Goal: Register for event/course

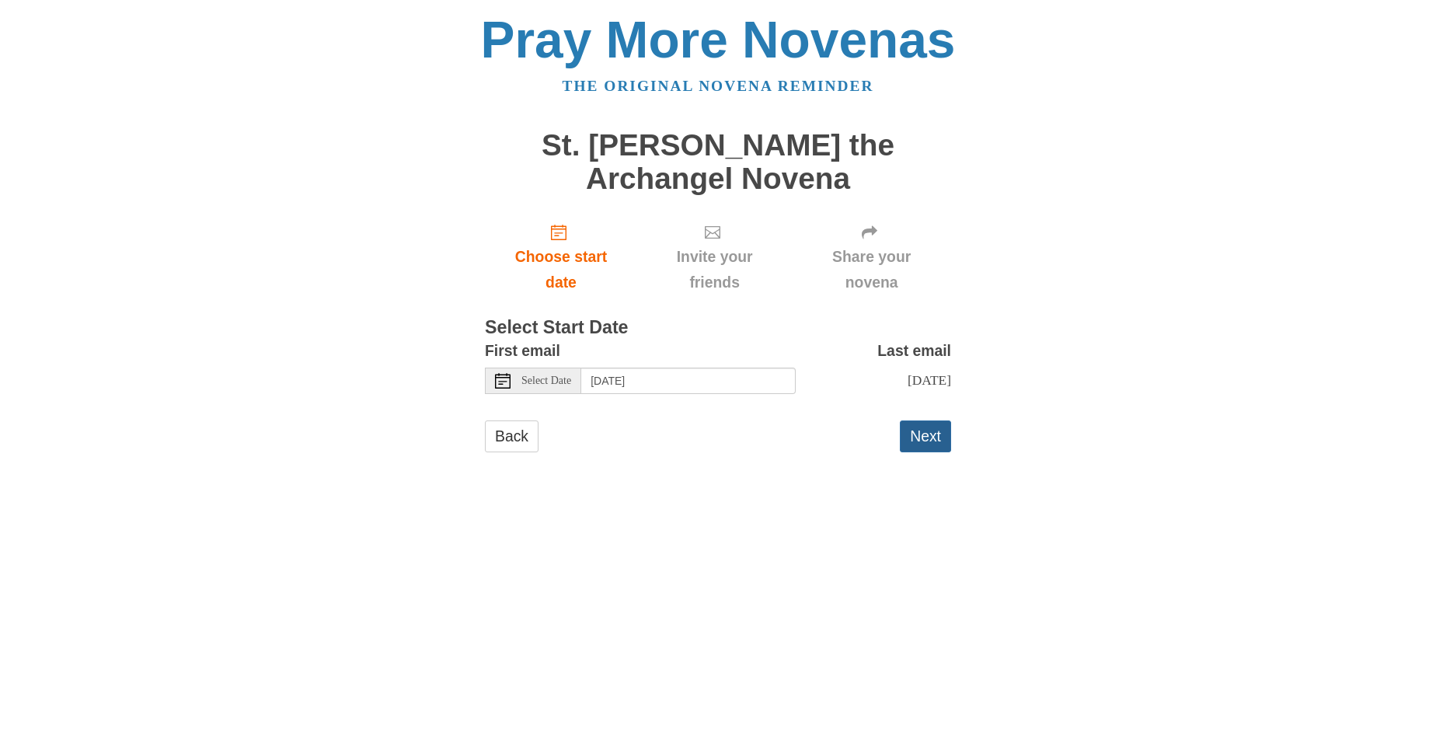
click at [924, 428] on button "Next" at bounding box center [925, 437] width 51 height 32
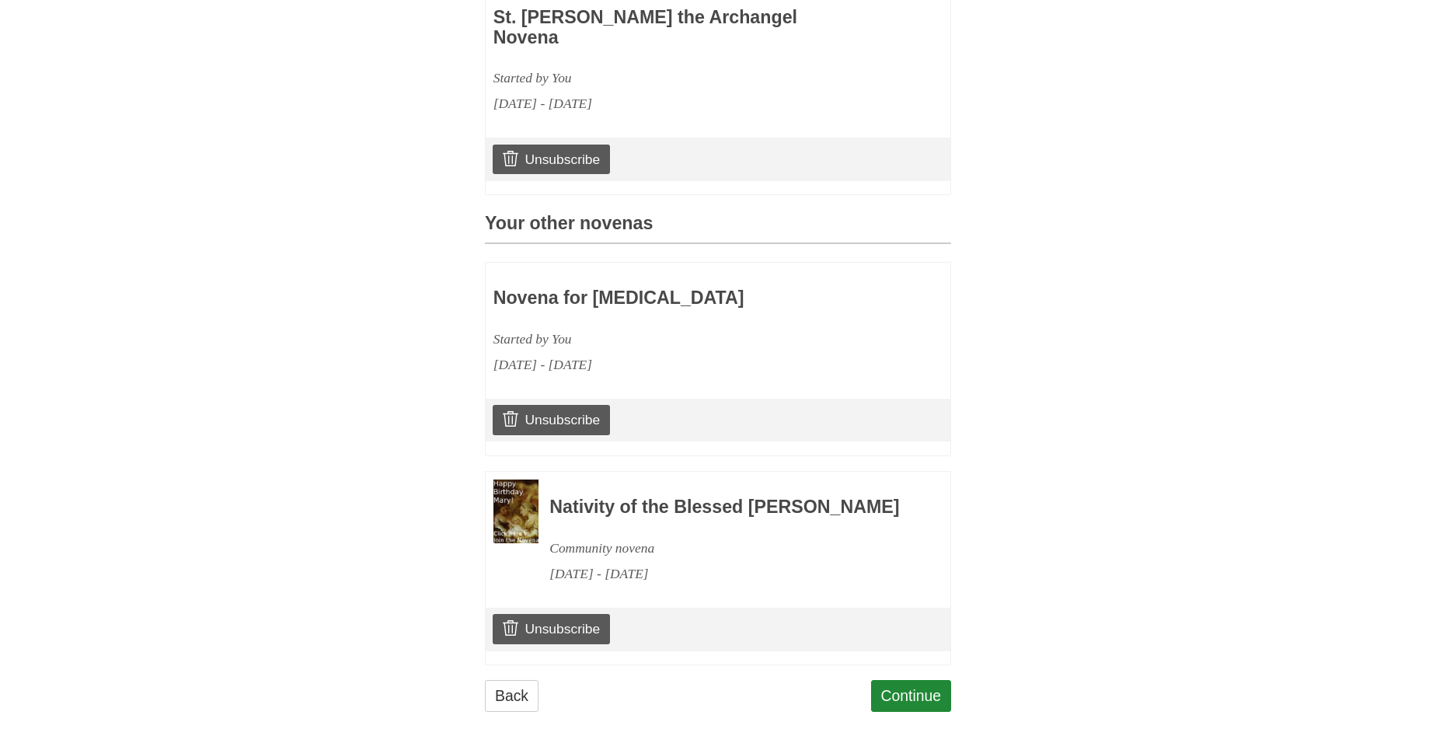
scroll to position [534, 1]
click at [916, 680] on link "Continue" at bounding box center [911, 696] width 81 height 32
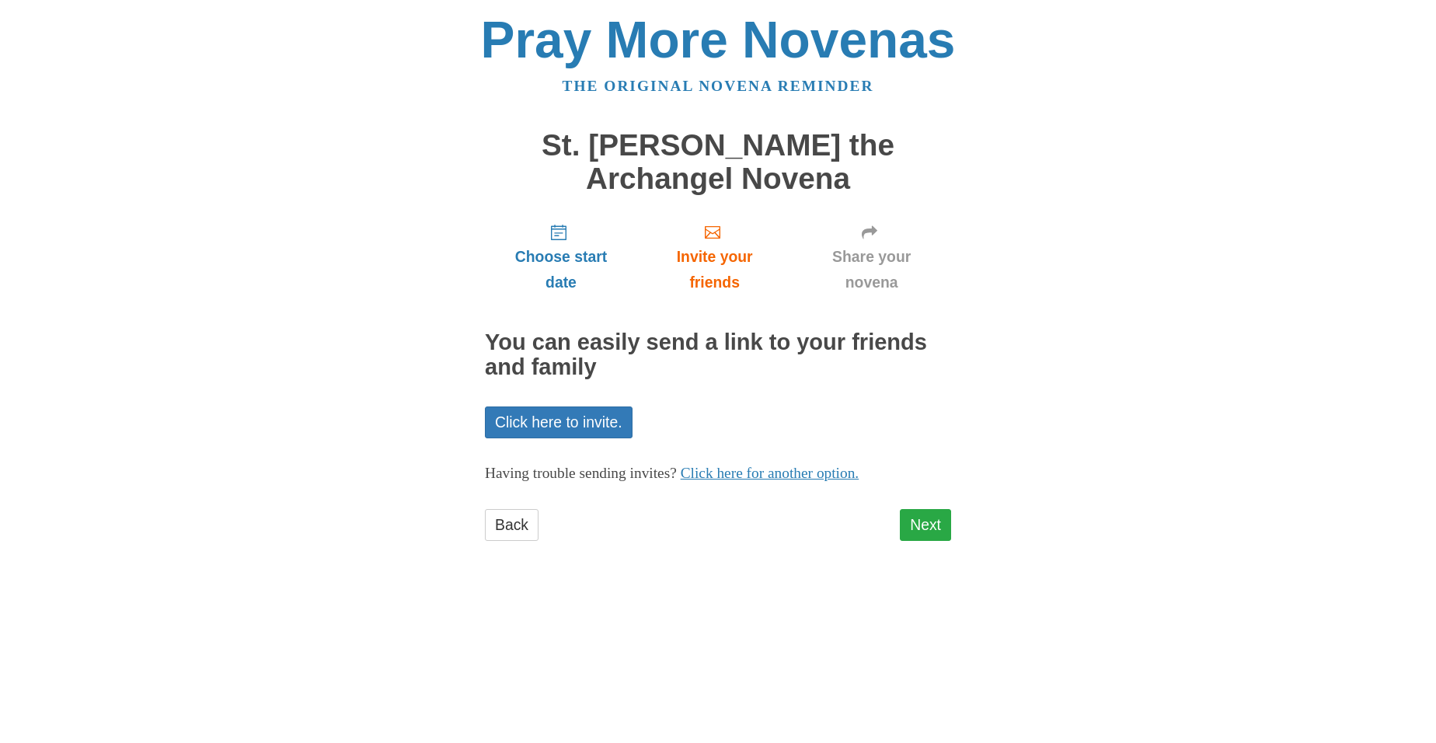
click at [930, 520] on link "Next" at bounding box center [925, 525] width 51 height 32
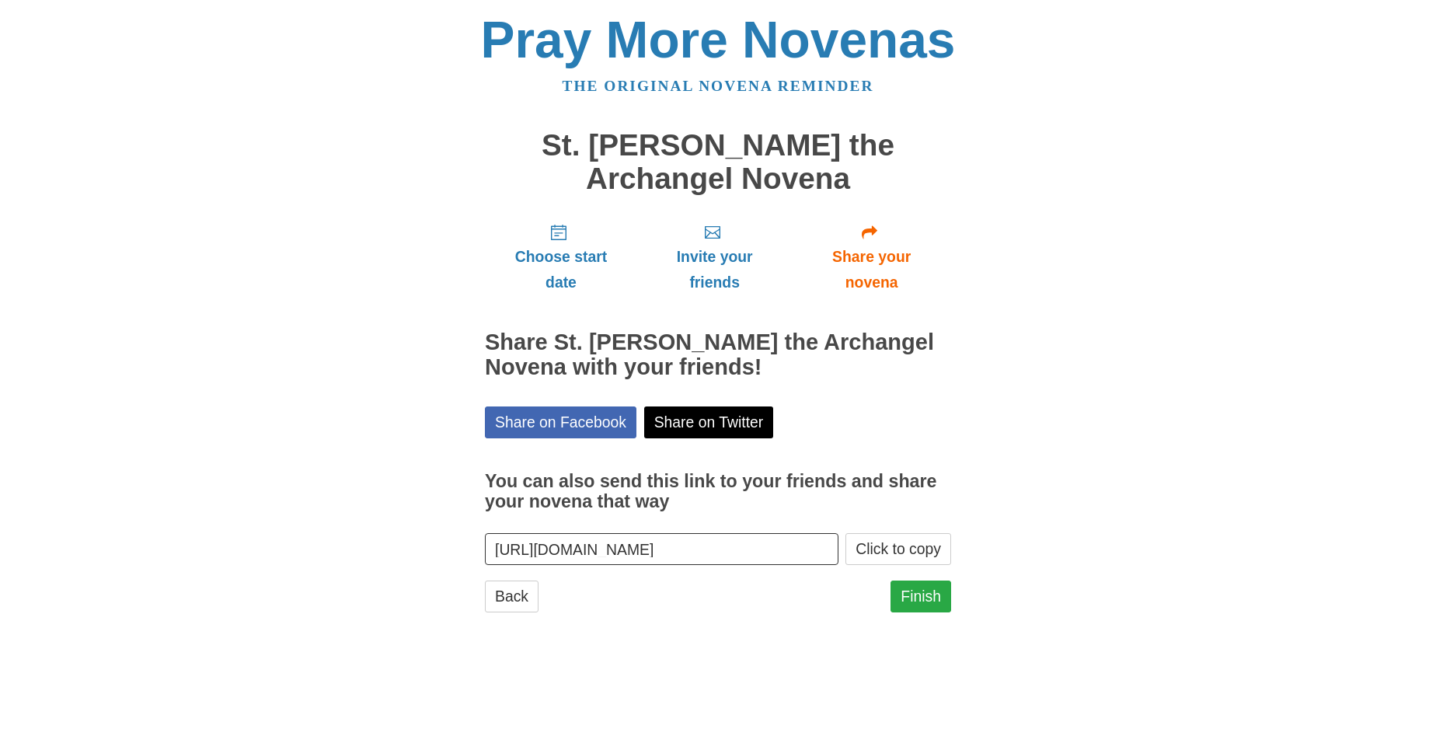
scroll to position [1, 0]
click at [923, 594] on link "Finish" at bounding box center [921, 597] width 61 height 32
